Goal: Task Accomplishment & Management: Use online tool/utility

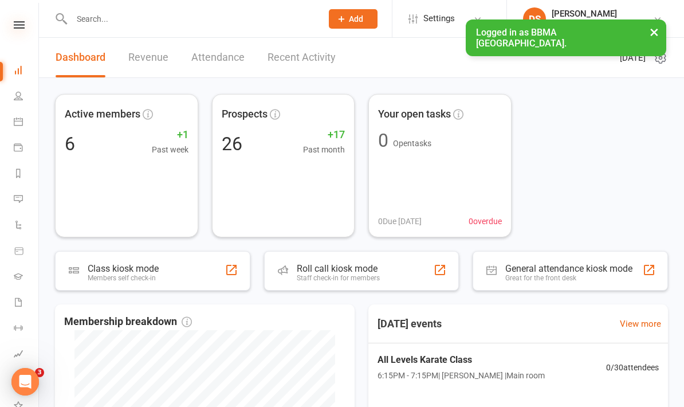
click at [18, 23] on icon at bounding box center [19, 24] width 11 height 7
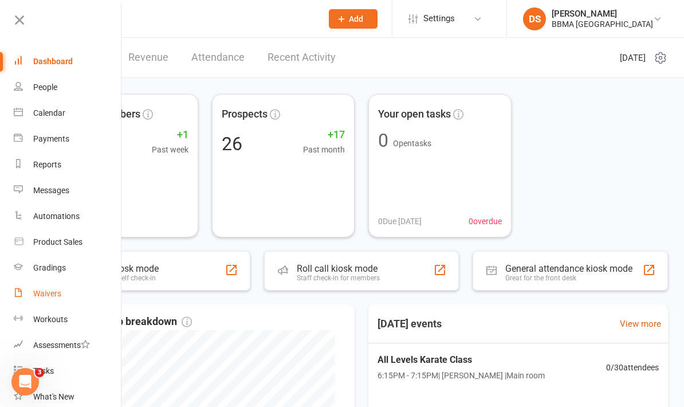
click at [58, 293] on div "Waivers" at bounding box center [47, 293] width 28 height 9
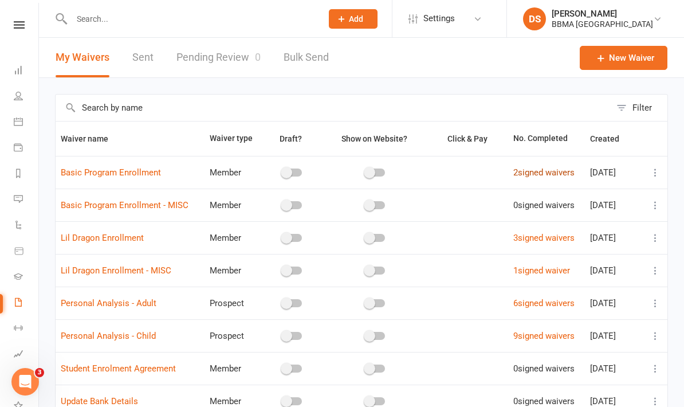
click at [524, 171] on link "2 signed waivers" at bounding box center [543, 172] width 61 height 10
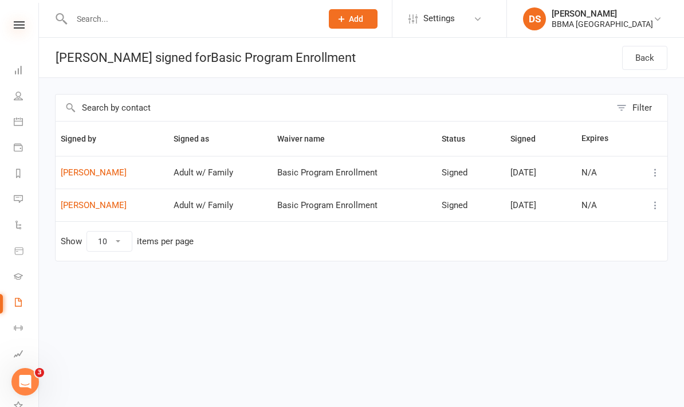
click at [15, 28] on icon at bounding box center [19, 24] width 11 height 7
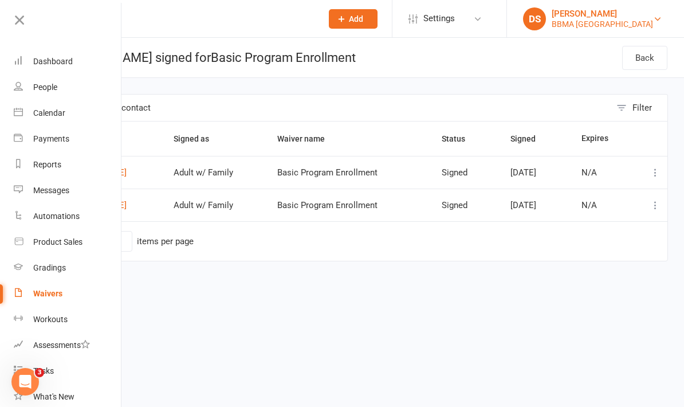
click at [611, 17] on div "Declan Squire" at bounding box center [602, 14] width 101 height 10
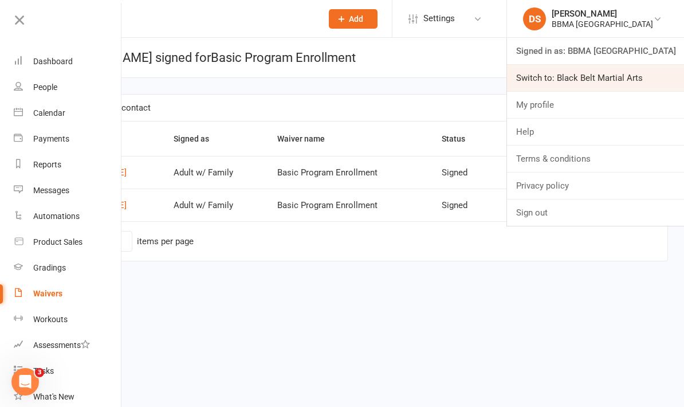
click at [650, 77] on link "Switch to: Black Belt Martial Arts" at bounding box center [595, 78] width 177 height 26
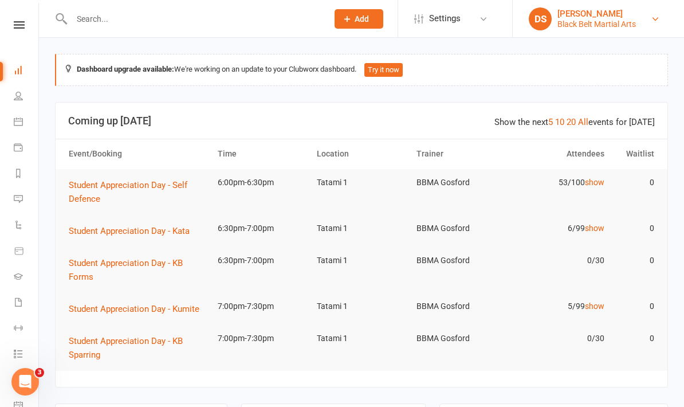
click at [611, 18] on div "Declan Squire" at bounding box center [597, 14] width 79 height 10
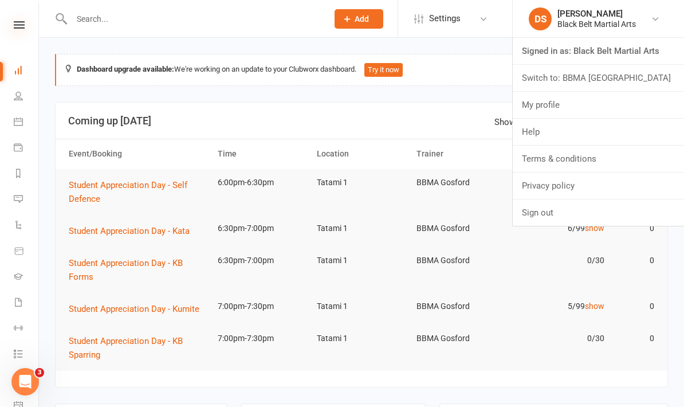
click at [21, 24] on icon at bounding box center [19, 24] width 11 height 7
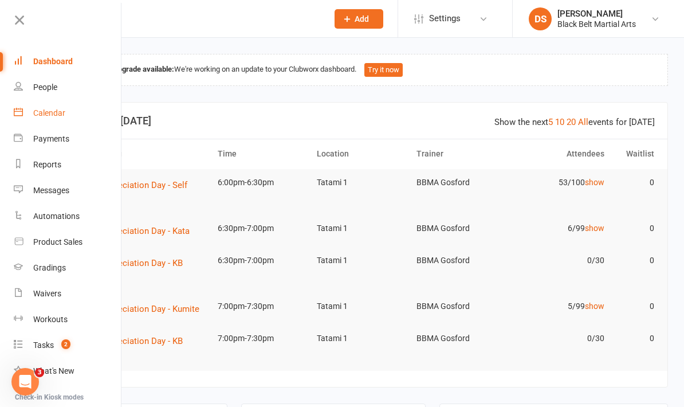
click at [61, 116] on div "Calendar" at bounding box center [49, 112] width 32 height 9
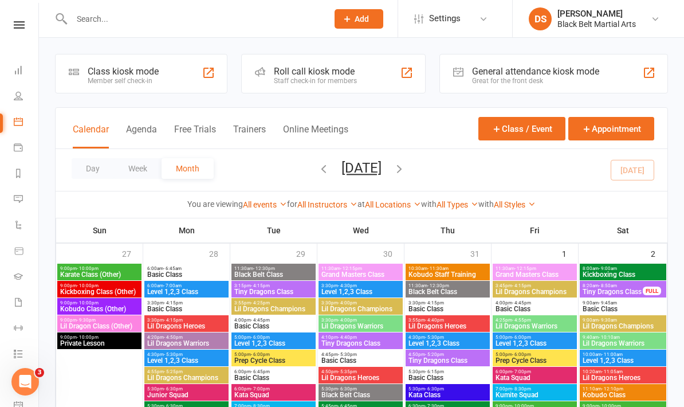
click at [347, 73] on div "Roll call kiosk mode" at bounding box center [315, 71] width 83 height 11
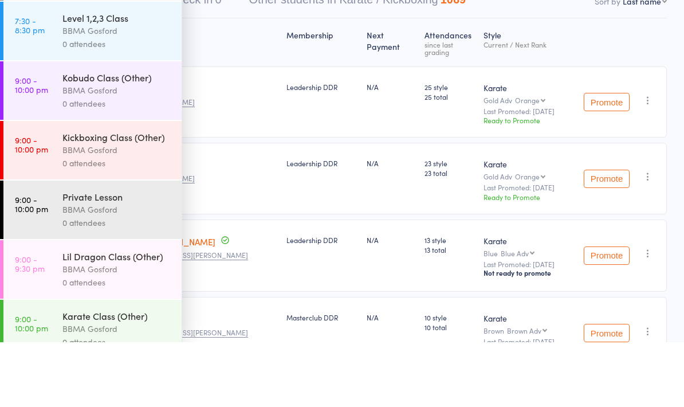
scroll to position [82, 0]
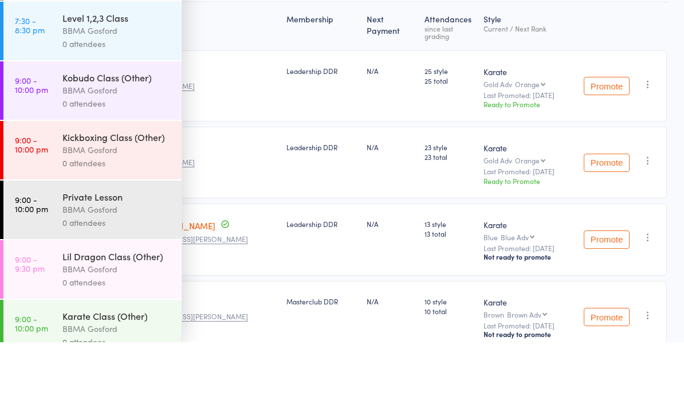
click at [116, 387] on div "BBMA Gosford" at bounding box center [116, 393] width 109 height 13
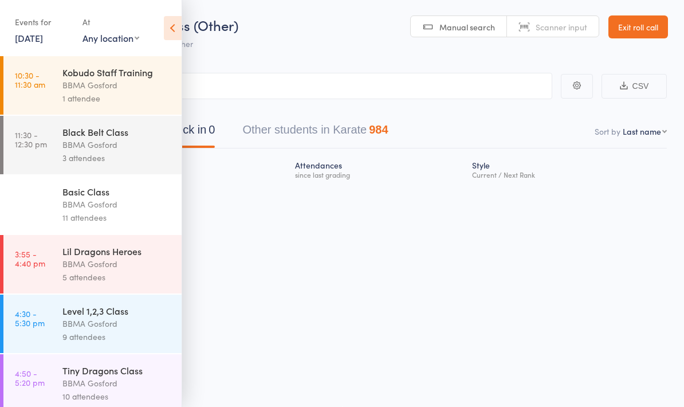
click at [410, 80] on input "search" at bounding box center [284, 86] width 535 height 26
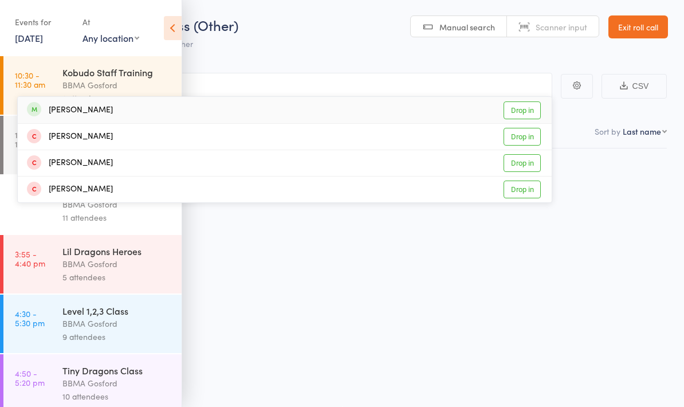
type input "Romano"
click at [321, 104] on div "Romano Calnan Drop in" at bounding box center [285, 110] width 534 height 26
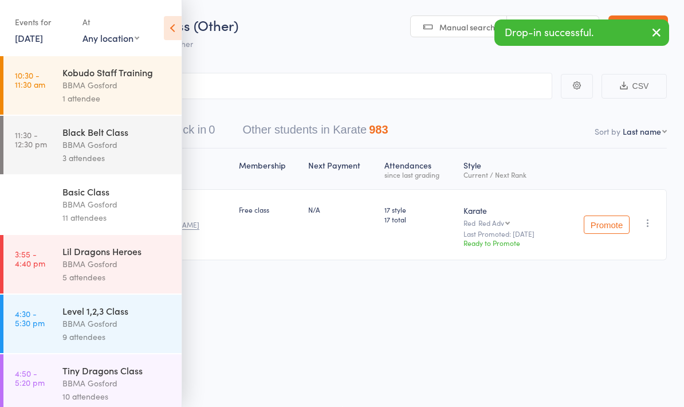
click at [43, 41] on link "14 Aug, 2025" at bounding box center [29, 38] width 28 height 13
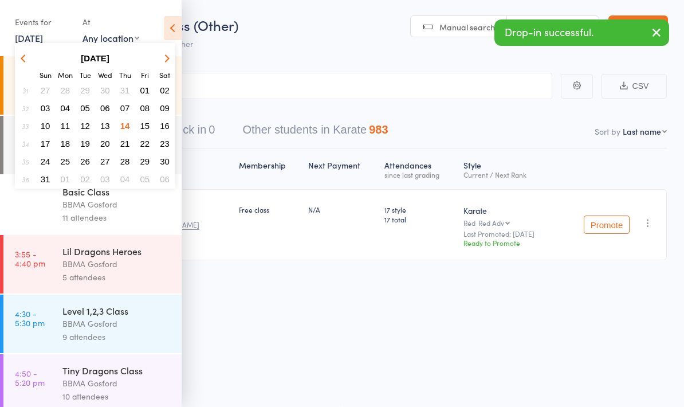
click at [128, 107] on span "07" at bounding box center [125, 108] width 10 height 10
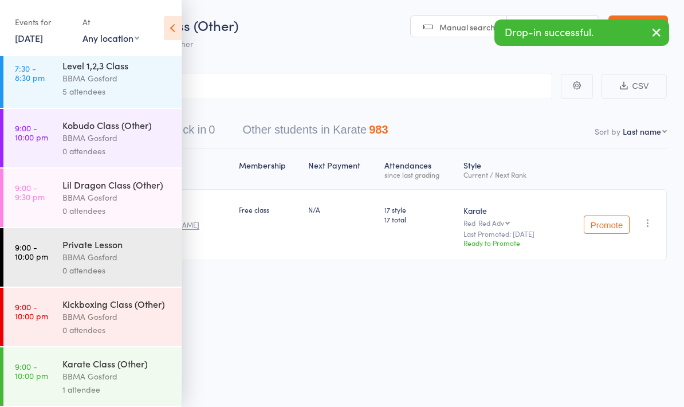
scroll to position [682, 0]
click at [123, 381] on div "BBMA Gosford" at bounding box center [116, 376] width 109 height 13
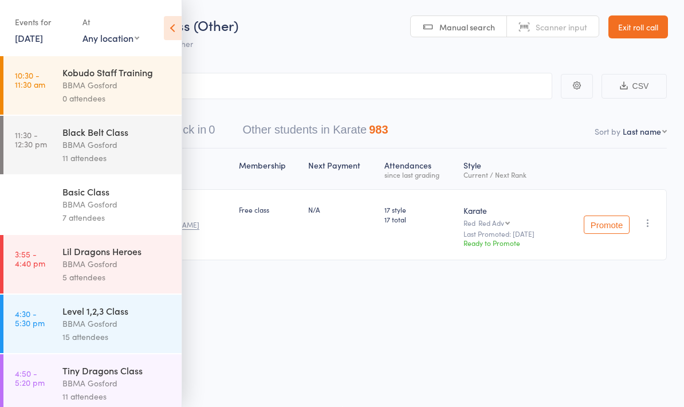
click at [171, 23] on icon at bounding box center [173, 28] width 18 height 24
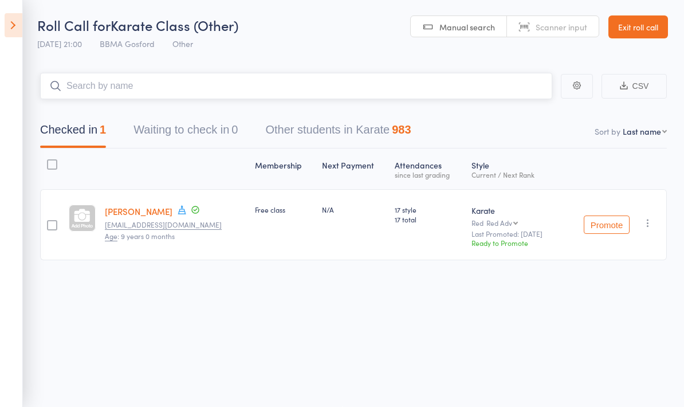
click at [272, 85] on input "search" at bounding box center [296, 86] width 512 height 26
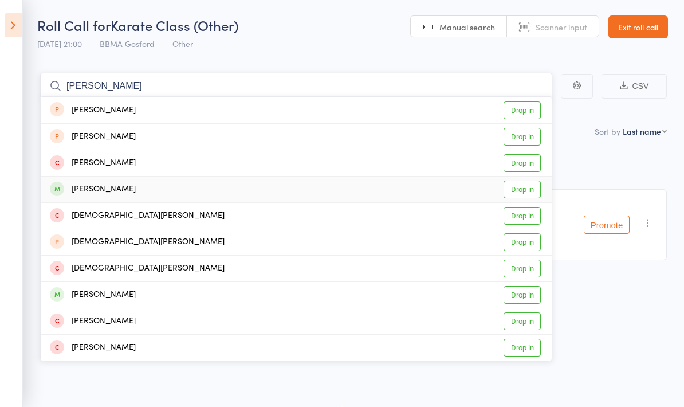
type input "Christine"
click at [348, 184] on div "Christine Johnson Drop in" at bounding box center [296, 190] width 511 height 26
